Goal: Task Accomplishment & Management: Manage account settings

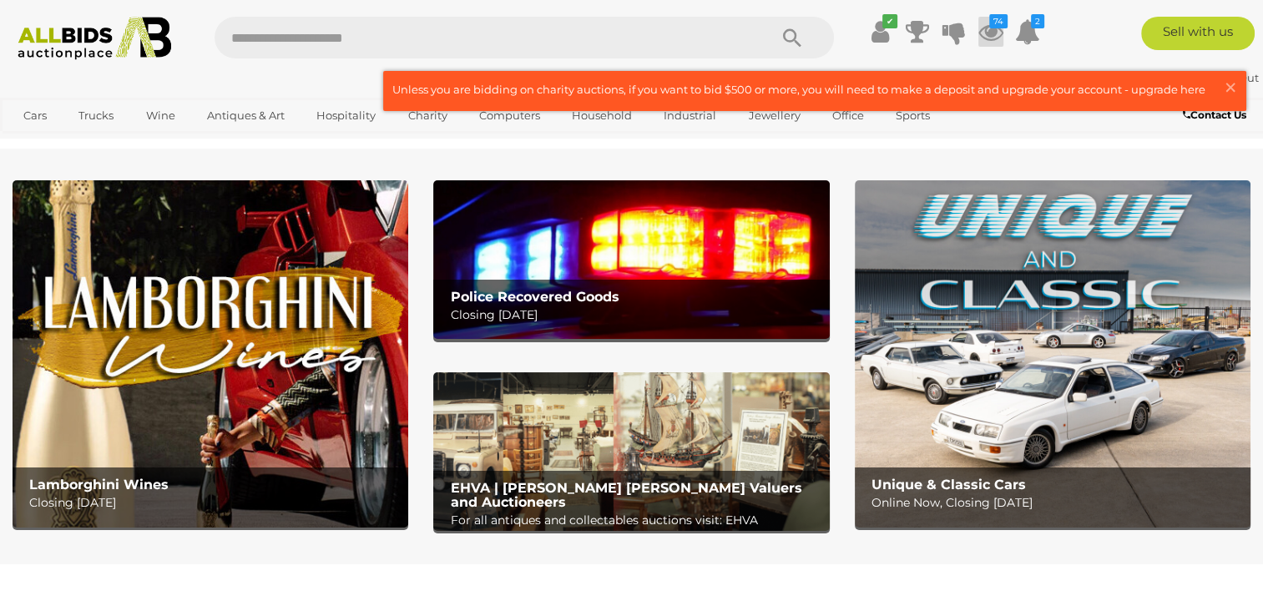
click at [999, 38] on icon at bounding box center [991, 32] width 25 height 30
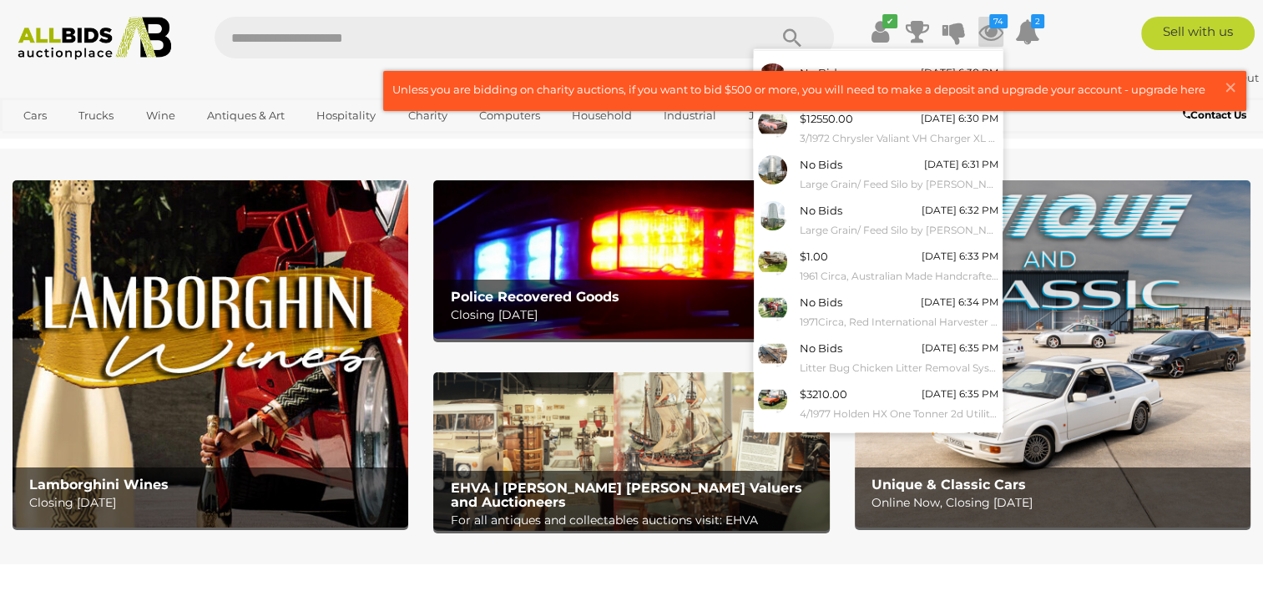
scroll to position [148, 0]
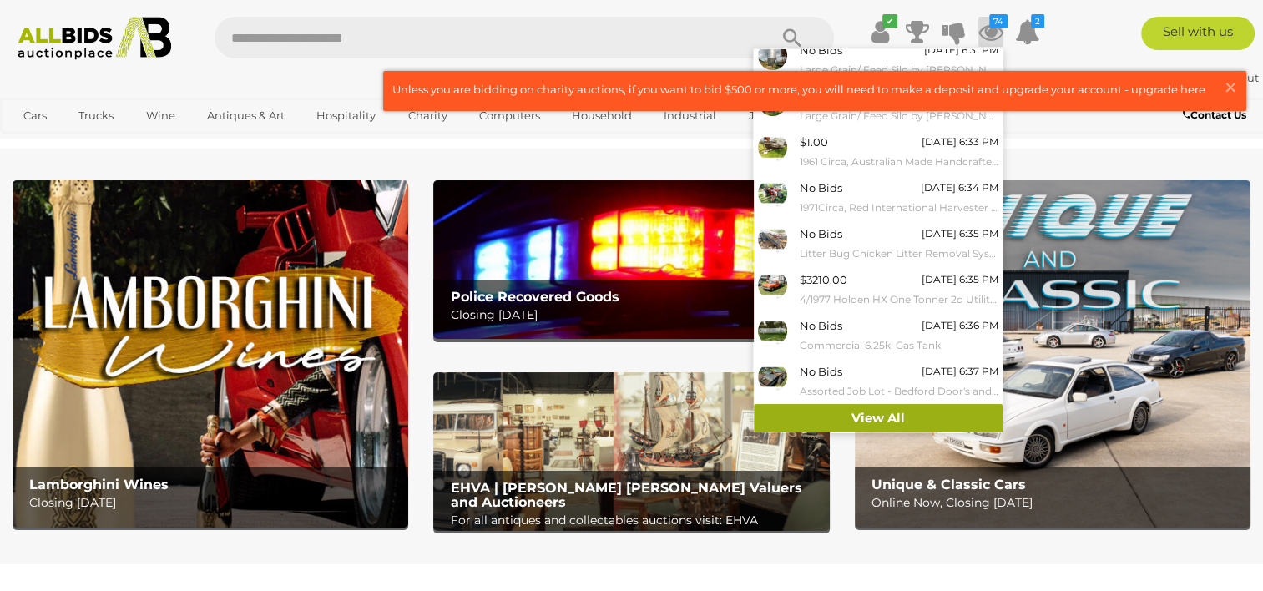
click at [952, 412] on link "View All" at bounding box center [878, 418] width 249 height 29
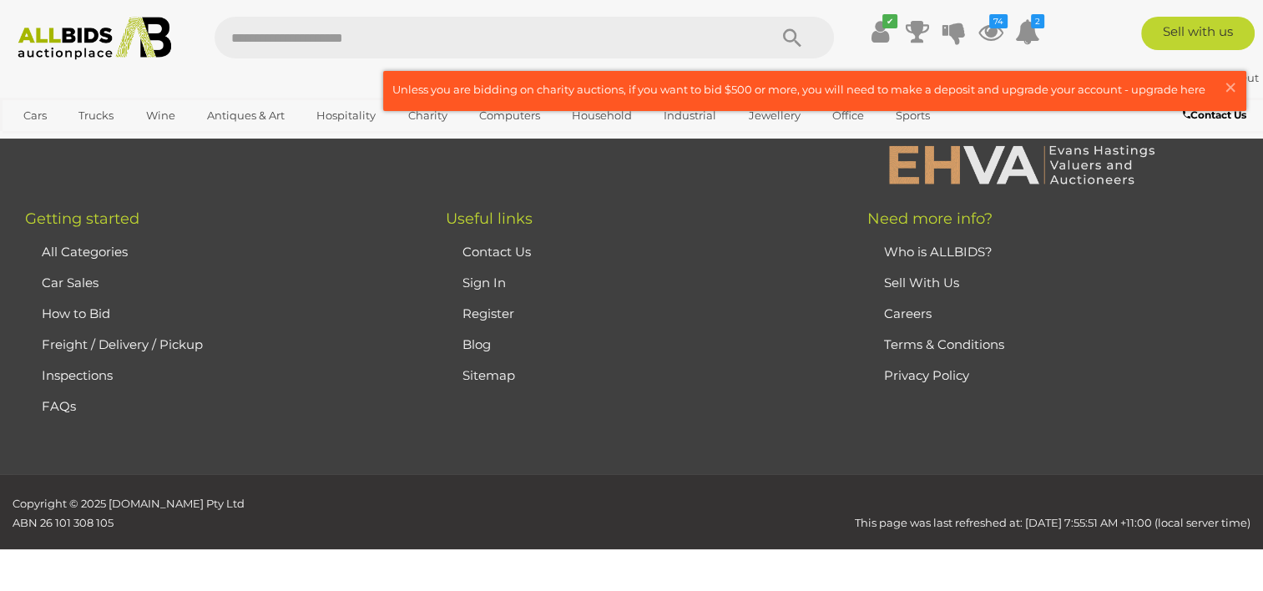
scroll to position [21035, 0]
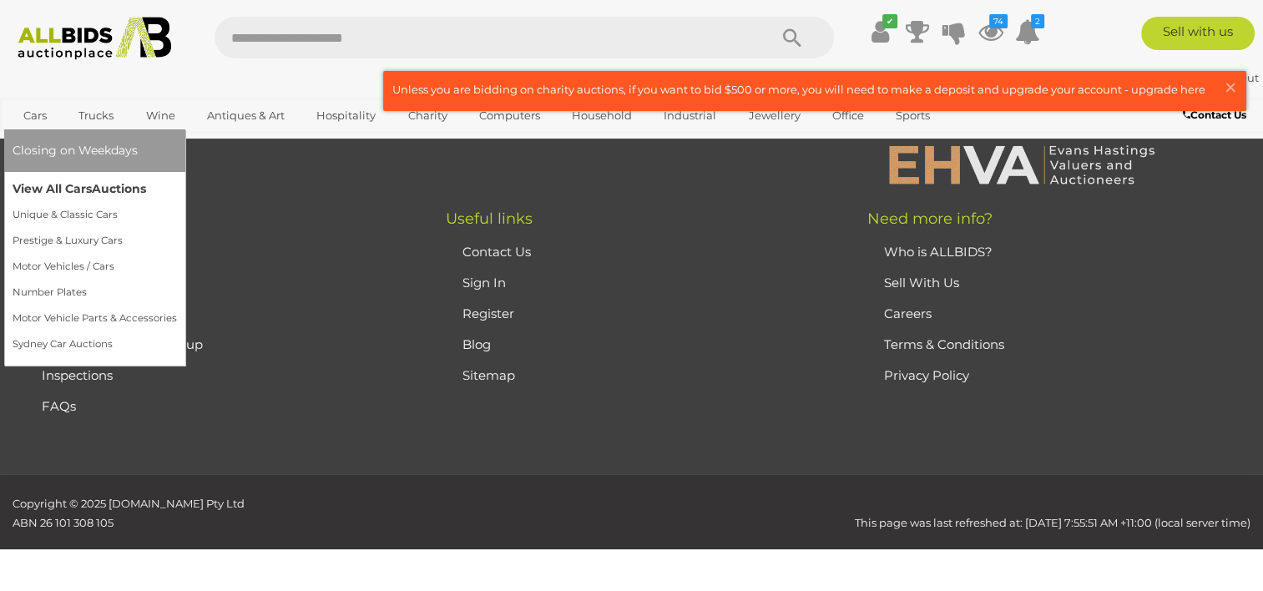
click at [63, 182] on link "View All Cars Auctions" at bounding box center [95, 189] width 164 height 26
